Goal: Navigation & Orientation: Find specific page/section

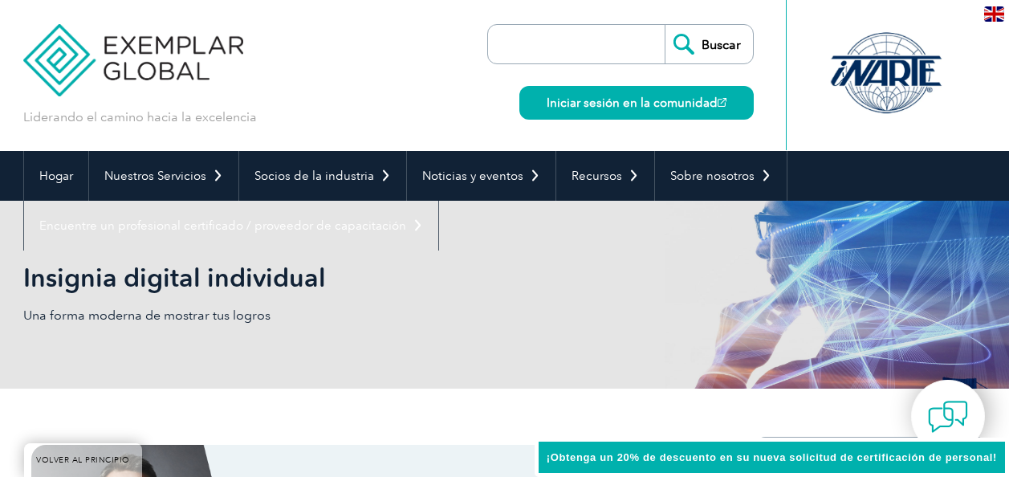
scroll to position [1270, 0]
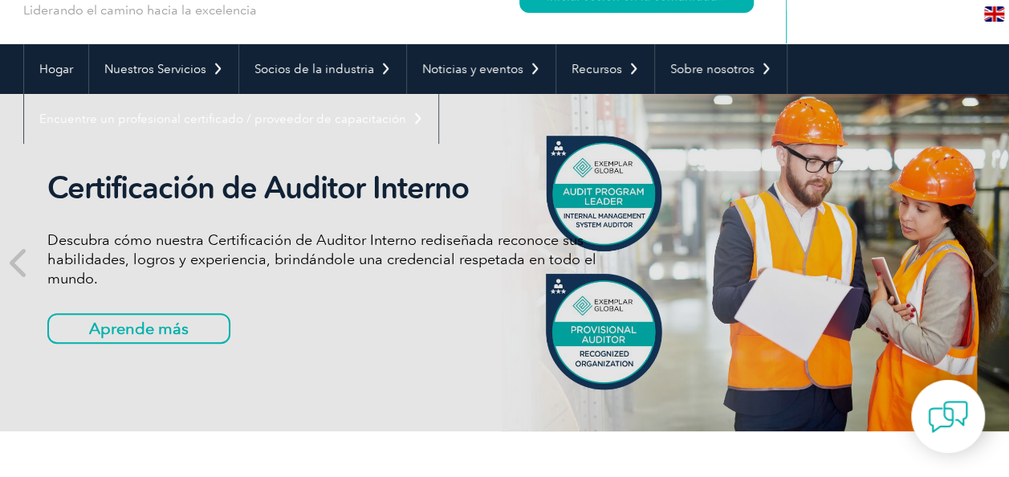
scroll to position [101, 0]
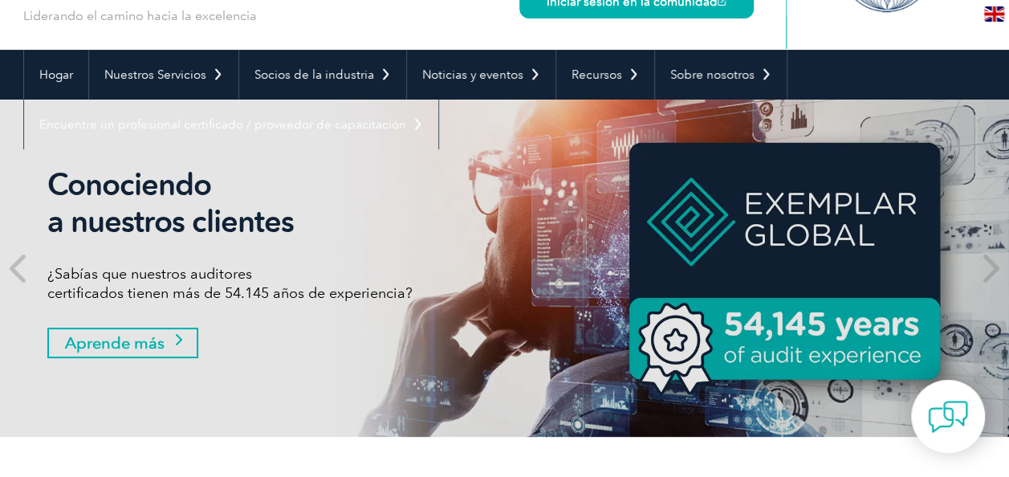
click at [182, 345] on link "Aprende más" at bounding box center [122, 343] width 151 height 31
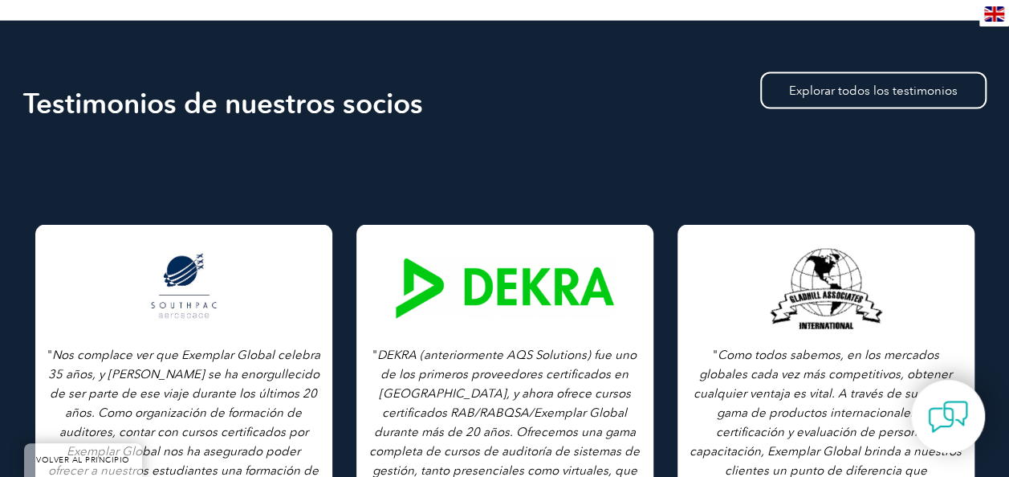
scroll to position [1606, 0]
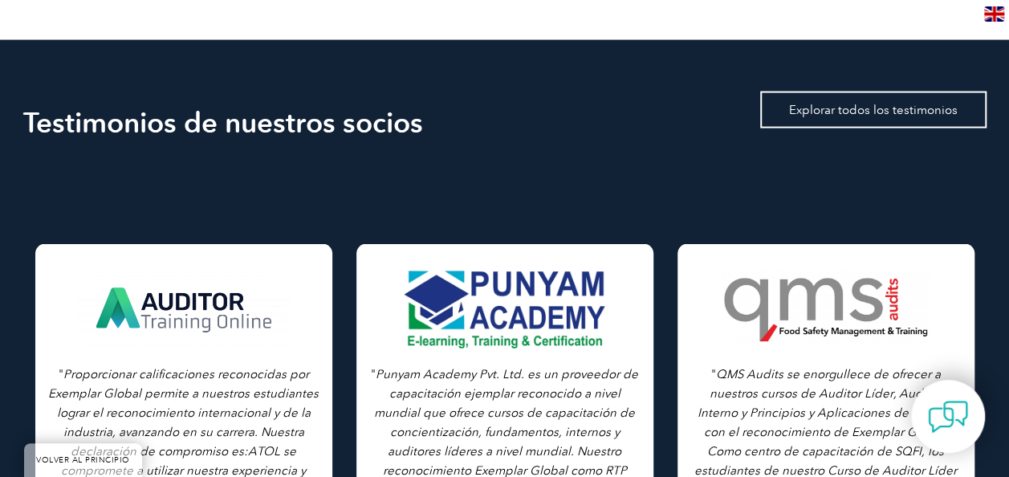
click at [910, 95] on link "Explorar todos los testimonios" at bounding box center [873, 110] width 226 height 37
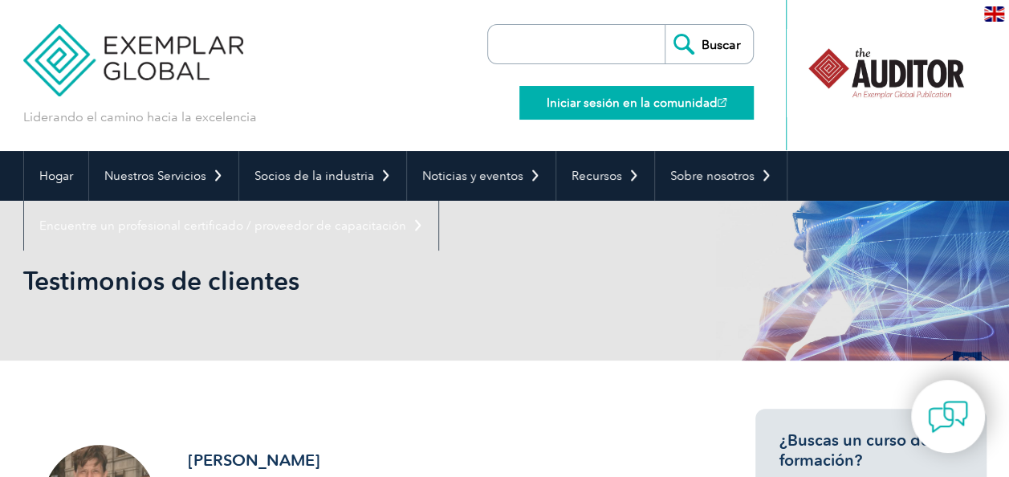
click at [619, 100] on font "Iniciar sesión en la comunidad" at bounding box center [632, 103] width 171 height 14
